Goal: Navigation & Orientation: Find specific page/section

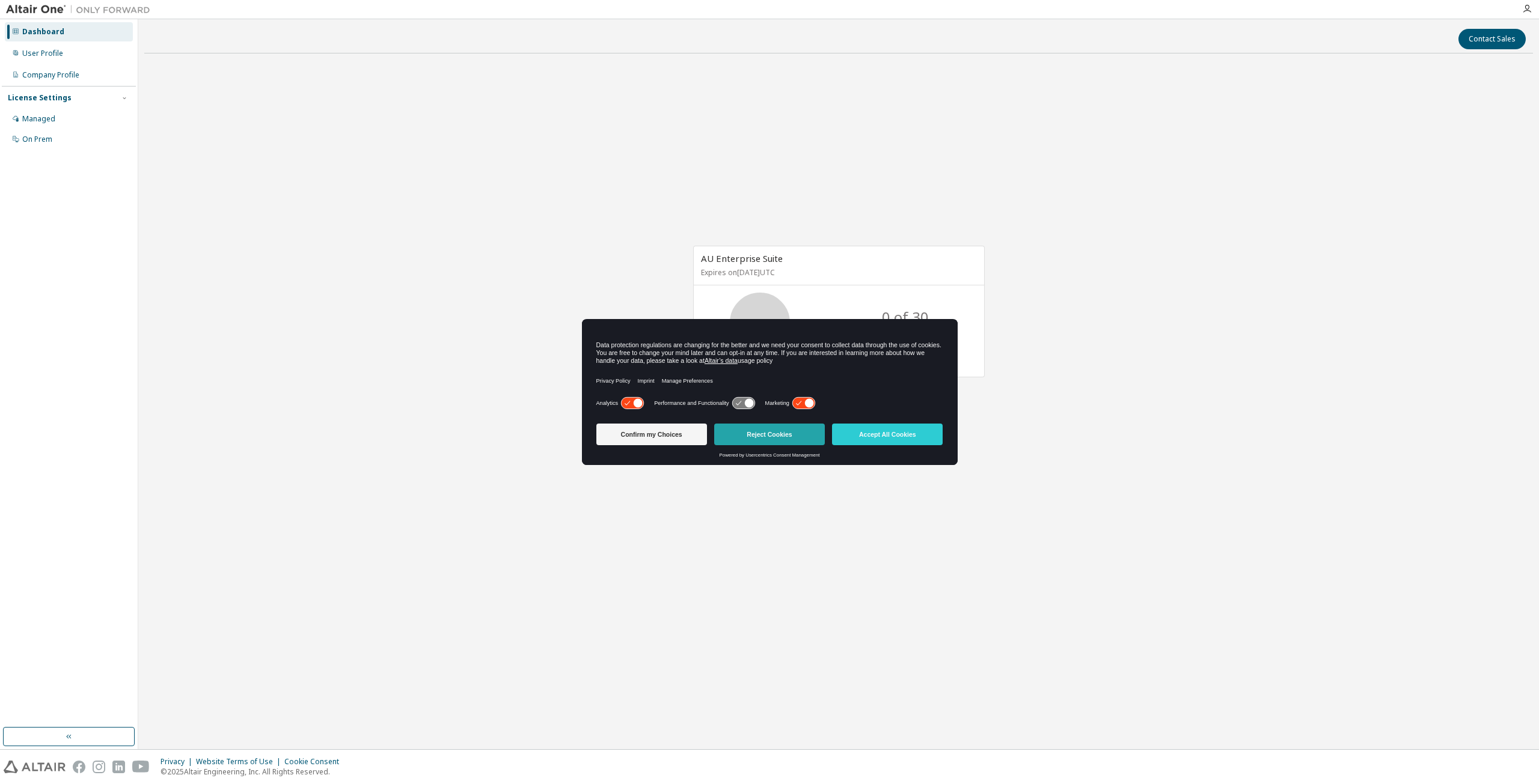
click at [745, 433] on button "Reject Cookies" at bounding box center [769, 434] width 110 height 22
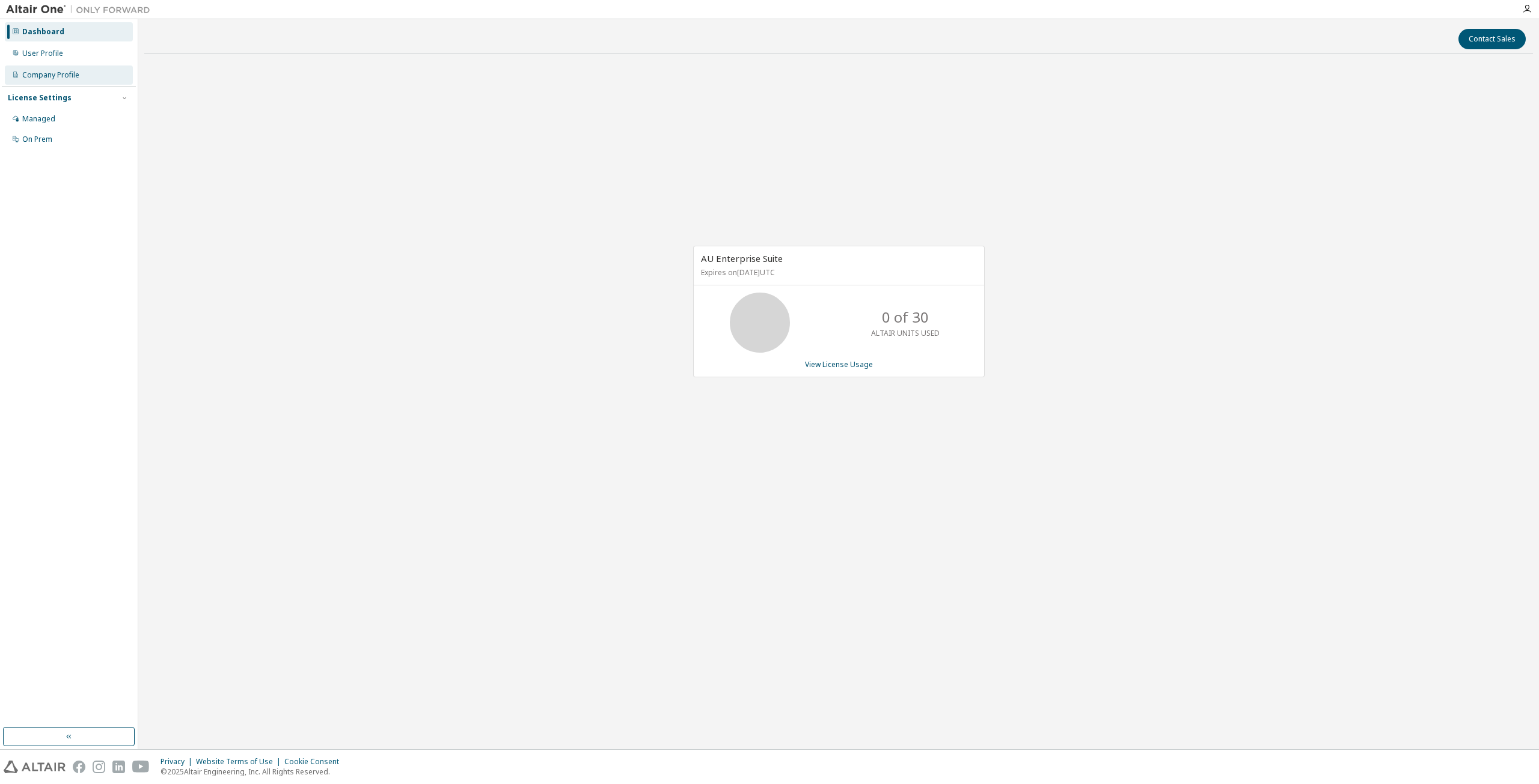
click at [71, 81] on div "Company Profile" at bounding box center [69, 75] width 128 height 19
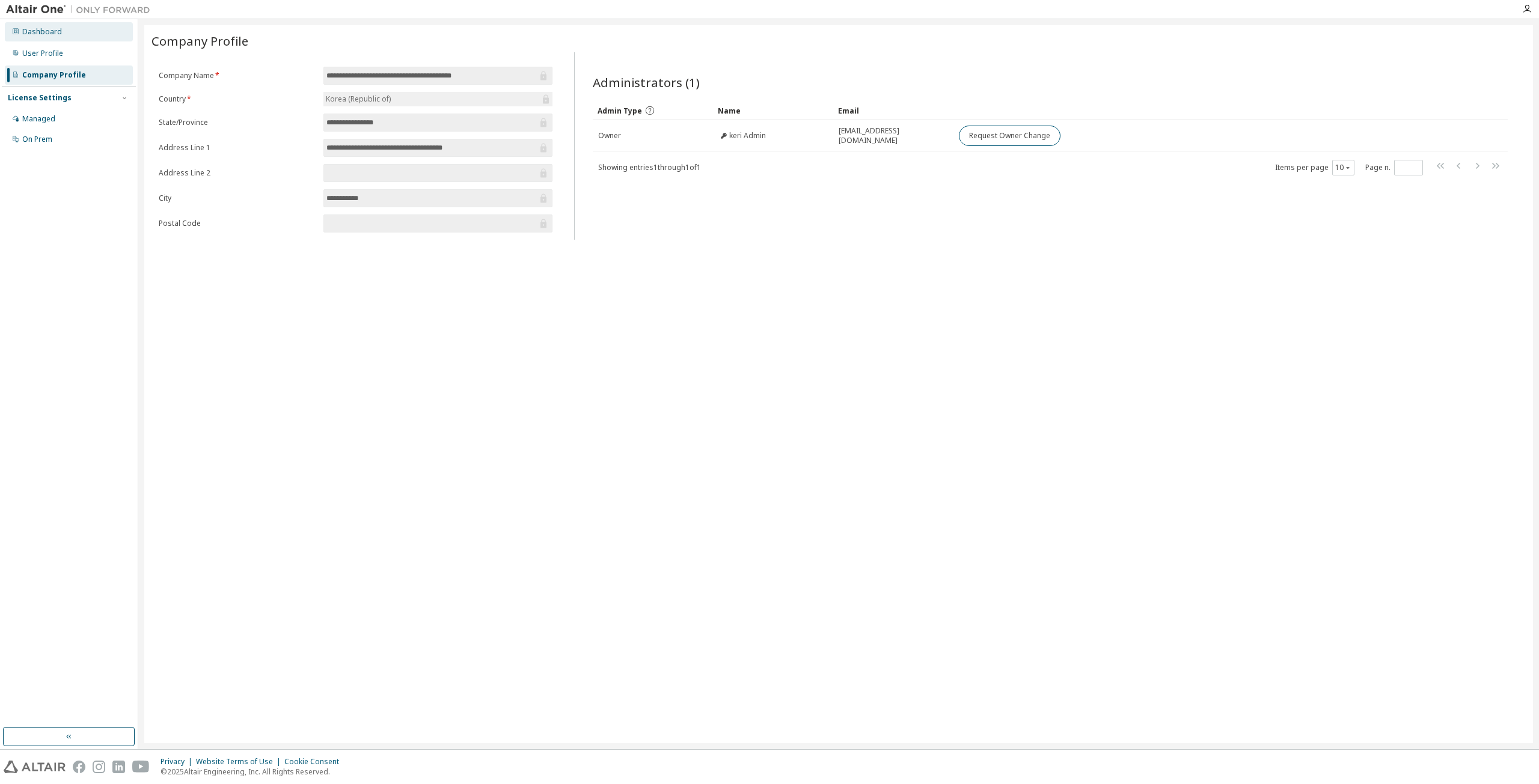
click at [61, 26] on div "Dashboard" at bounding box center [69, 31] width 128 height 19
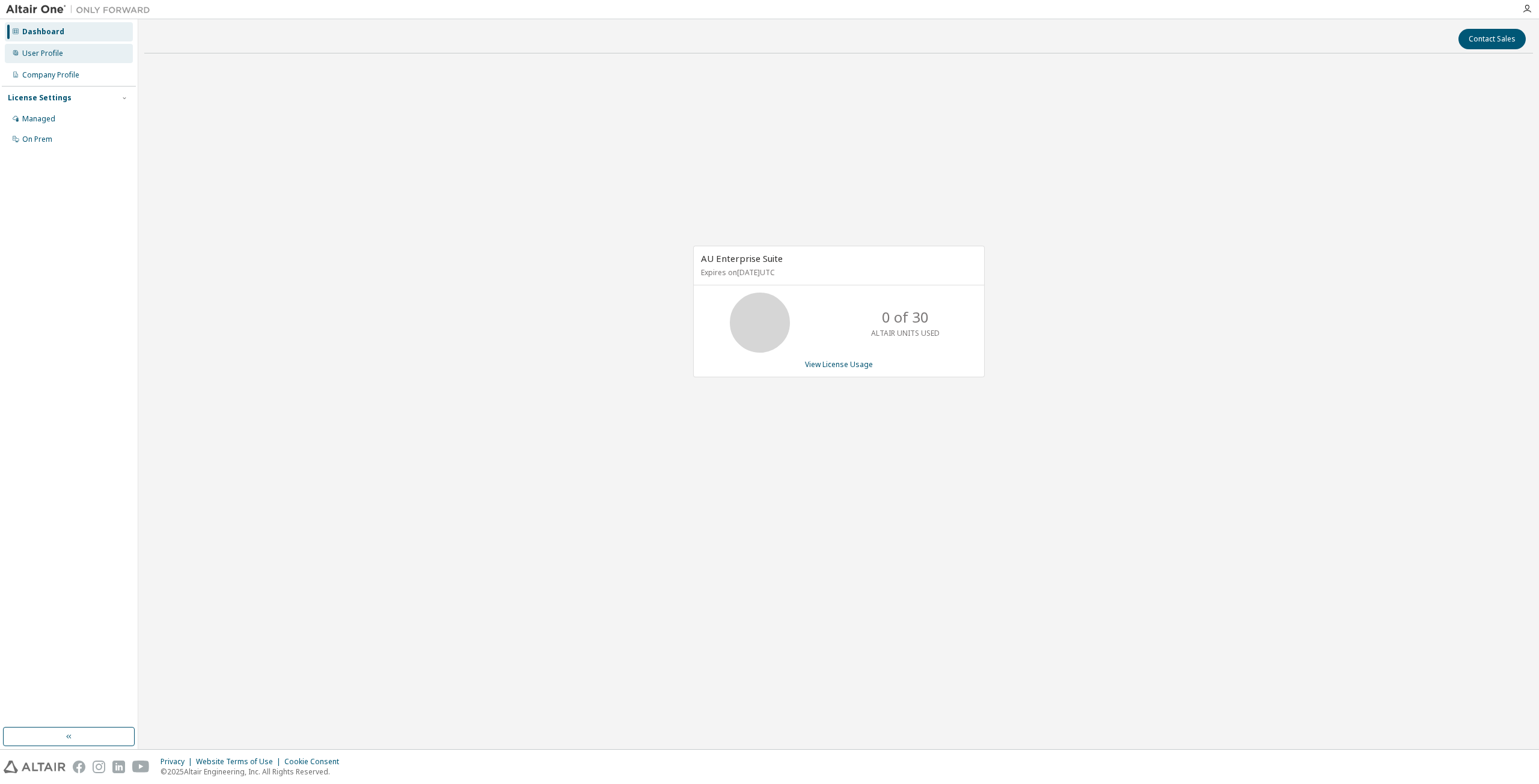
click at [68, 60] on div "User Profile" at bounding box center [69, 53] width 128 height 19
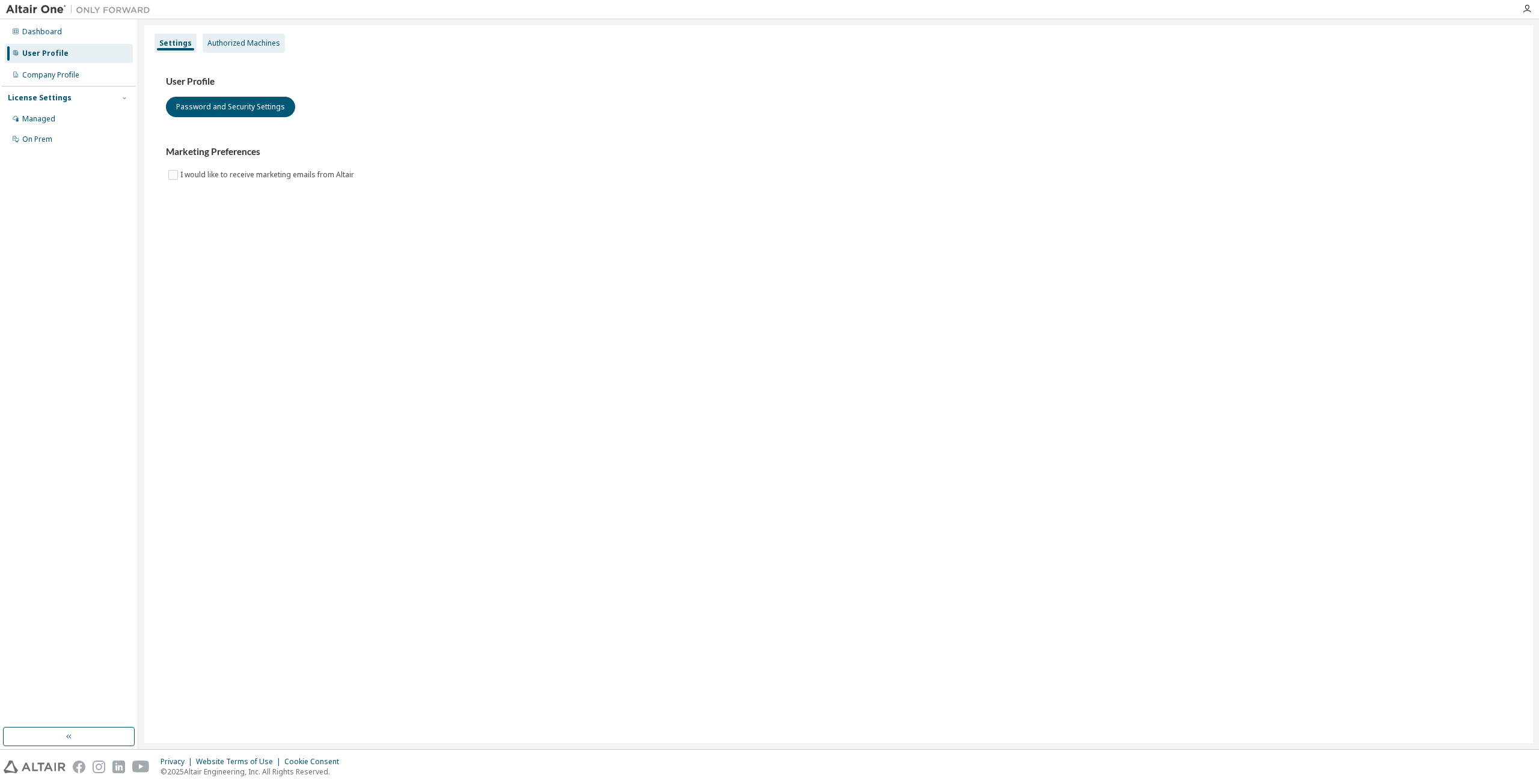
click at [244, 44] on div "Authorized Machines" at bounding box center [244, 43] width 72 height 10
